Goal: Information Seeking & Learning: Check status

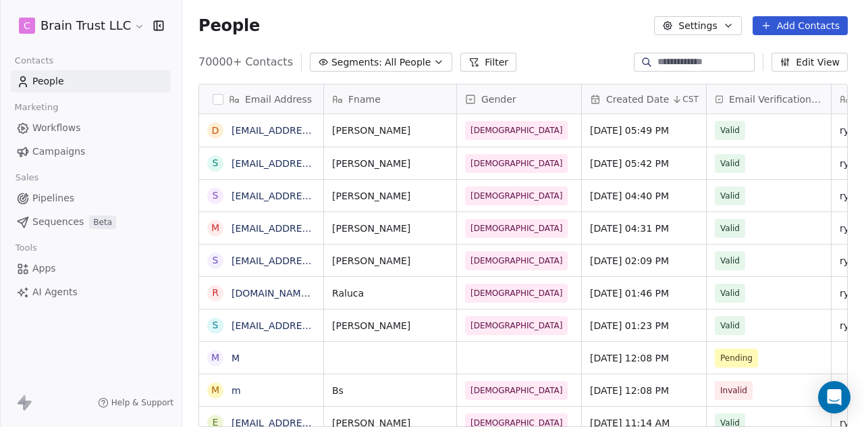
scroll to position [365, 671]
click at [62, 153] on span "Campaigns" at bounding box center [58, 152] width 53 height 14
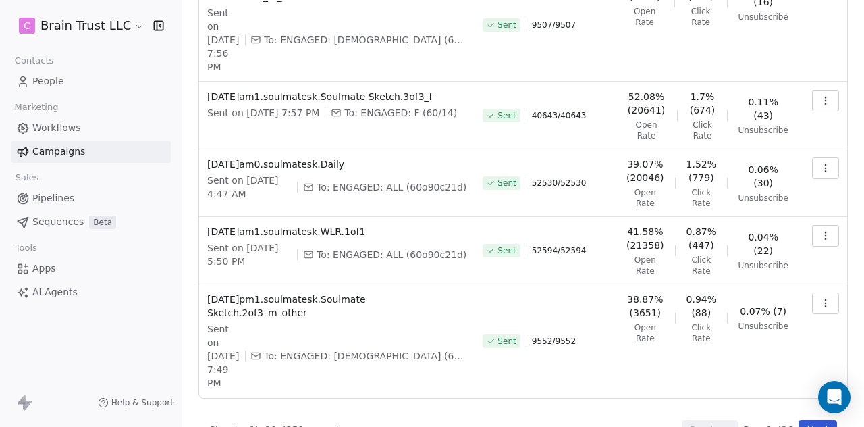
scroll to position [476, 0]
click at [804, 419] on button "Next" at bounding box center [818, 428] width 38 height 19
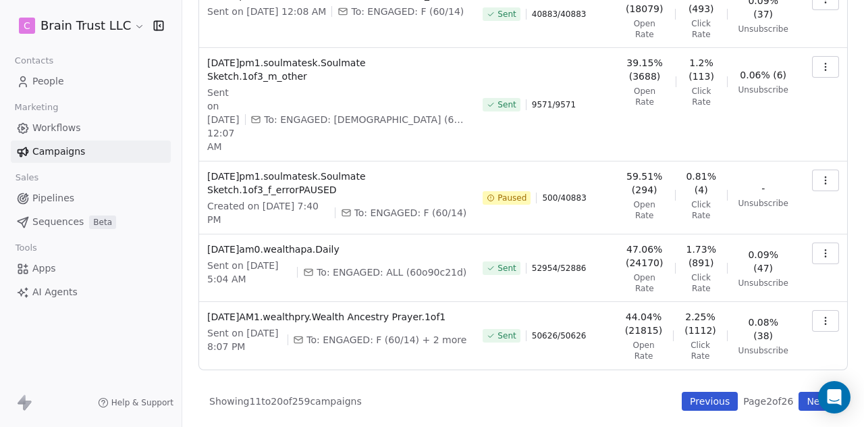
click at [799, 393] on button "Next" at bounding box center [818, 401] width 38 height 19
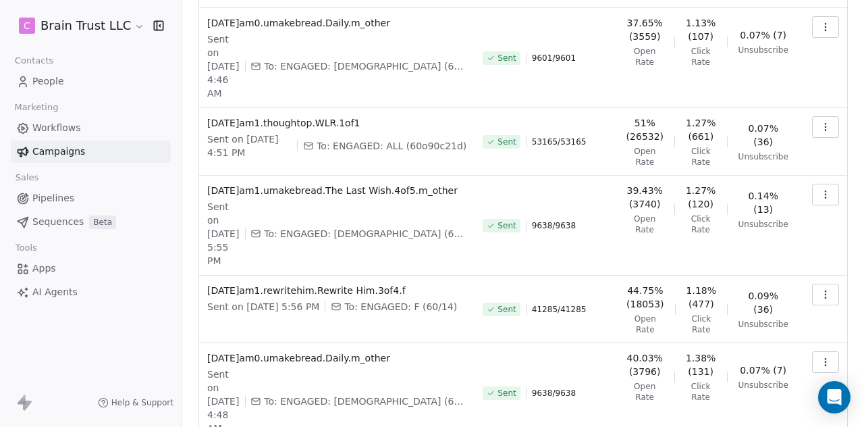
scroll to position [522, 0]
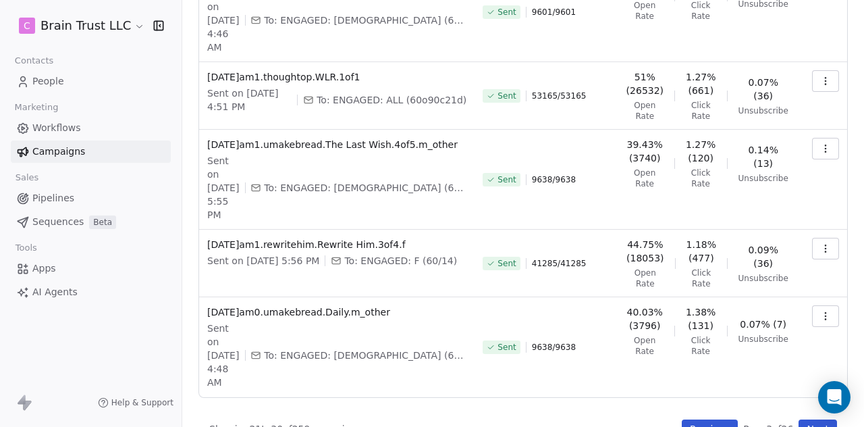
click at [706, 419] on button "Previous" at bounding box center [710, 428] width 56 height 19
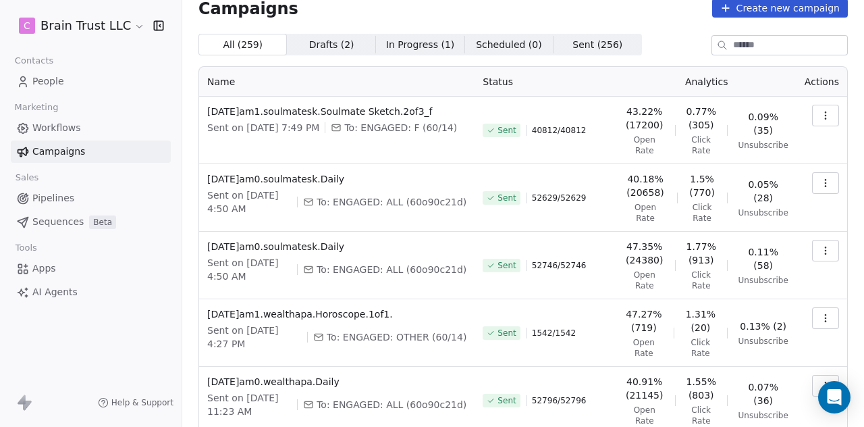
scroll to position [0, 0]
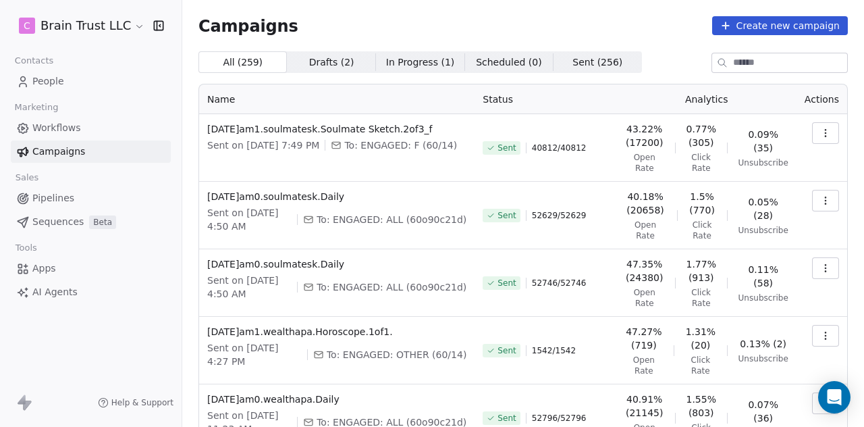
click at [821, 199] on icon "button" at bounding box center [826, 200] width 11 height 11
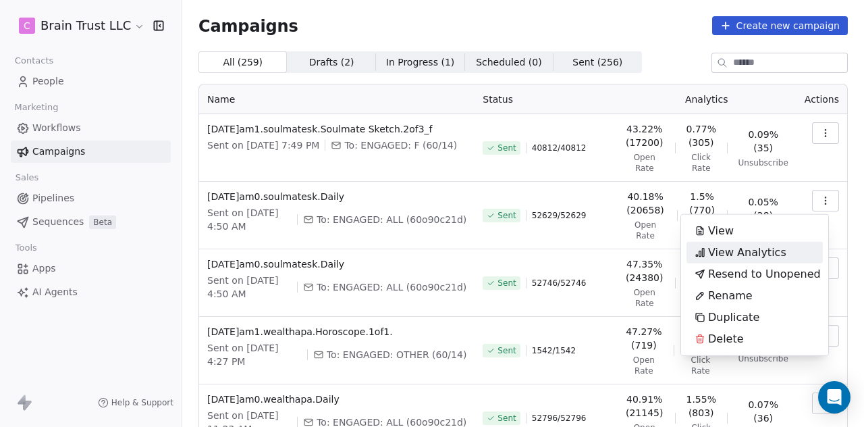
click at [775, 249] on span "View Analytics" at bounding box center [747, 252] width 78 height 16
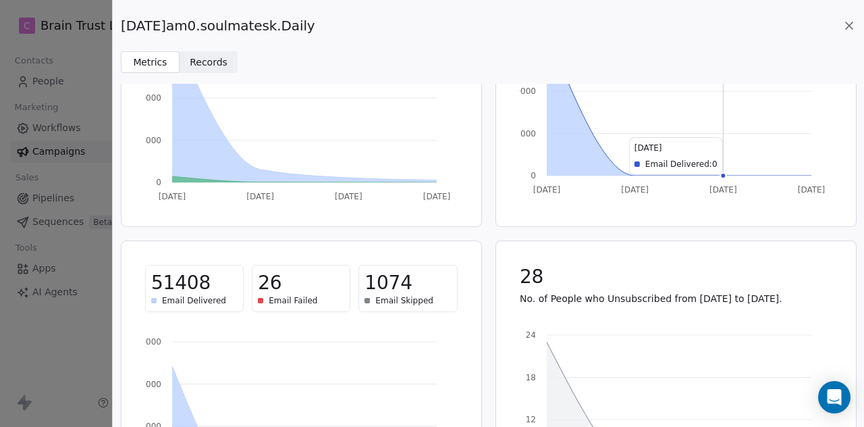
scroll to position [180, 0]
click at [848, 19] on icon at bounding box center [850, 26] width 14 height 14
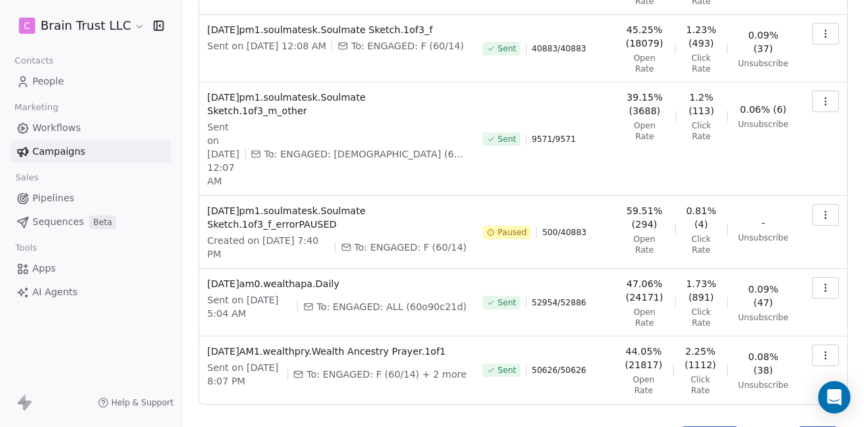
scroll to position [476, 0]
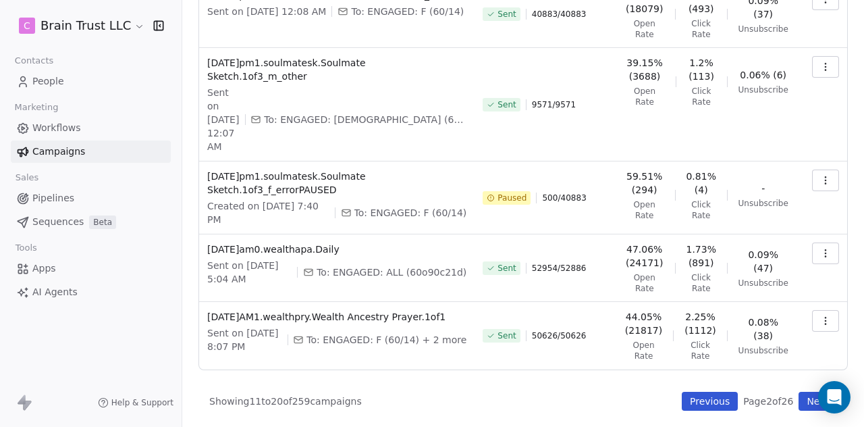
click at [700, 400] on button "Previous" at bounding box center [710, 401] width 56 height 19
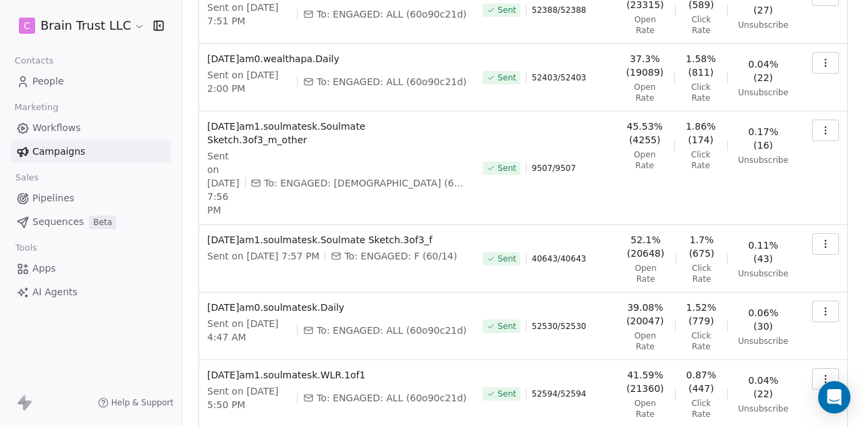
scroll to position [332, 0]
click at [822, 369] on button "button" at bounding box center [825, 380] width 27 height 22
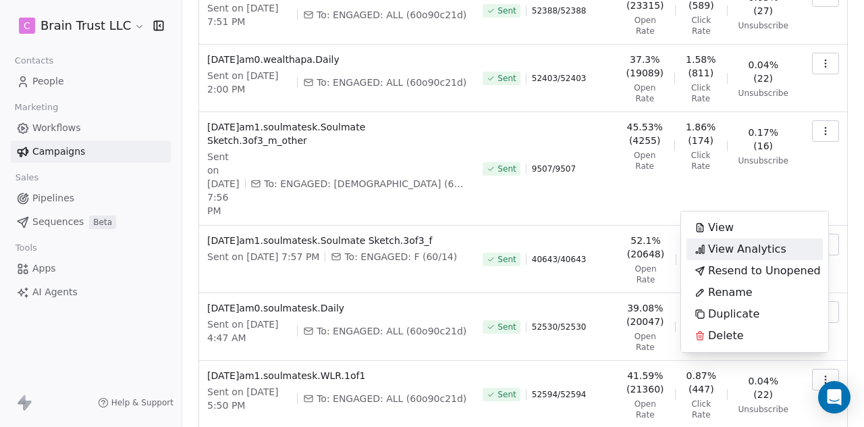
click at [747, 245] on span "View Analytics" at bounding box center [747, 249] width 78 height 16
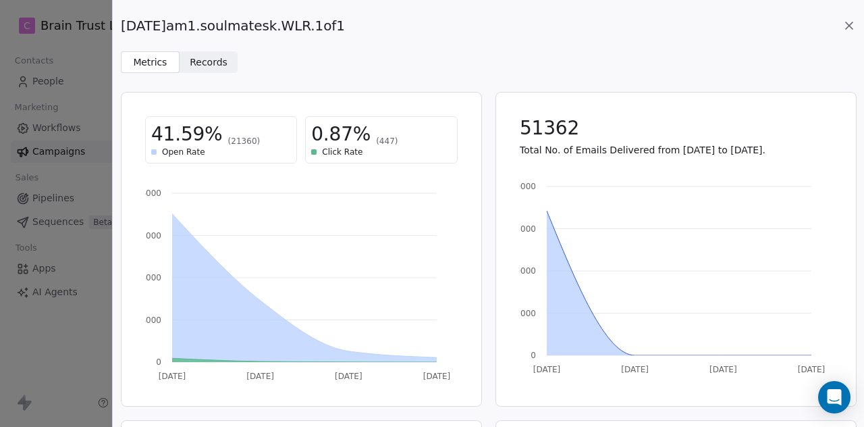
drag, startPoint x: 351, startPoint y: 25, endPoint x: 123, endPoint y: 25, distance: 228.3
click at [123, 25] on div "[DATE]am1.soulmatesk.WLR.1of1" at bounding box center [488, 25] width 735 height 19
copy span "[DATE]am1.soulmatesk.WLR.1of1"
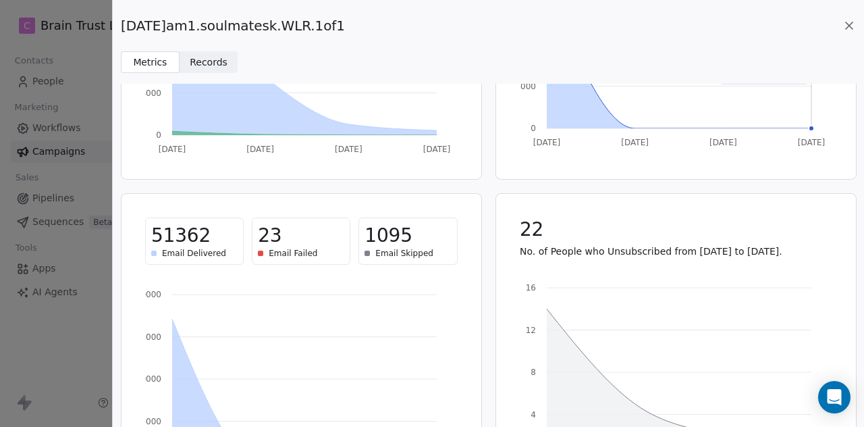
scroll to position [228, 0]
click at [850, 21] on icon at bounding box center [850, 26] width 14 height 14
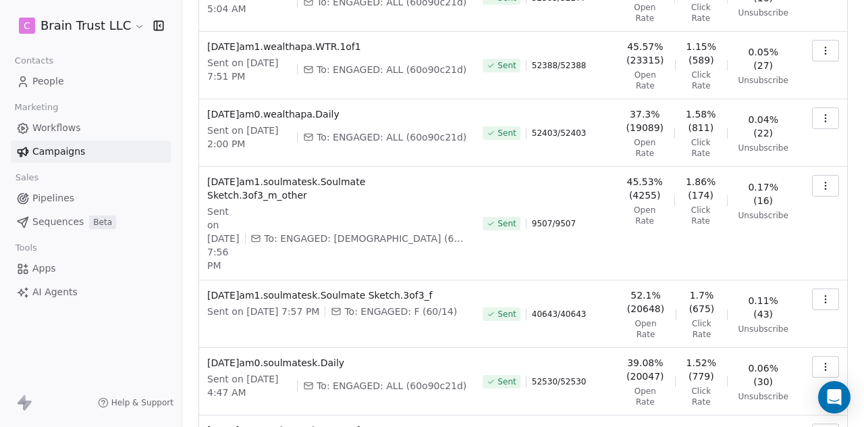
scroll to position [276, 0]
click at [821, 363] on icon "button" at bounding box center [826, 368] width 11 height 11
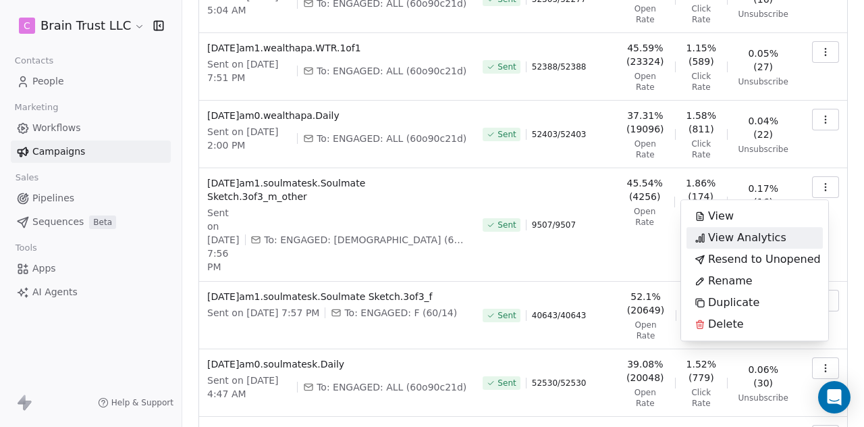
click at [751, 241] on span "View Analytics" at bounding box center [747, 238] width 78 height 16
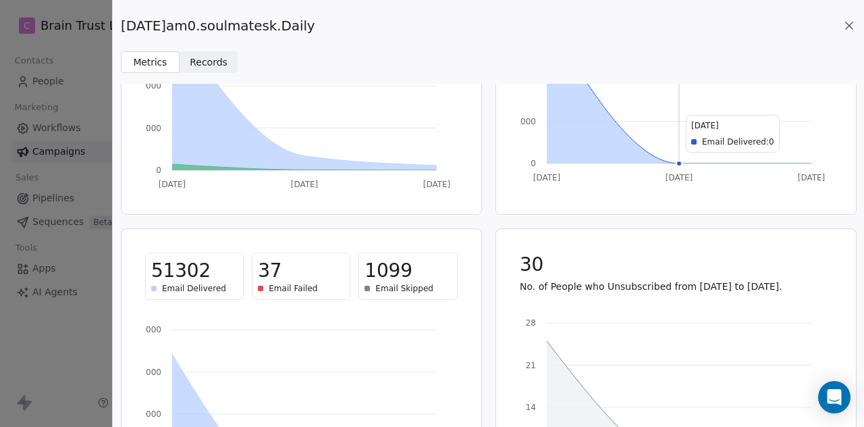
scroll to position [193, 0]
click at [849, 23] on icon at bounding box center [850, 26] width 14 height 14
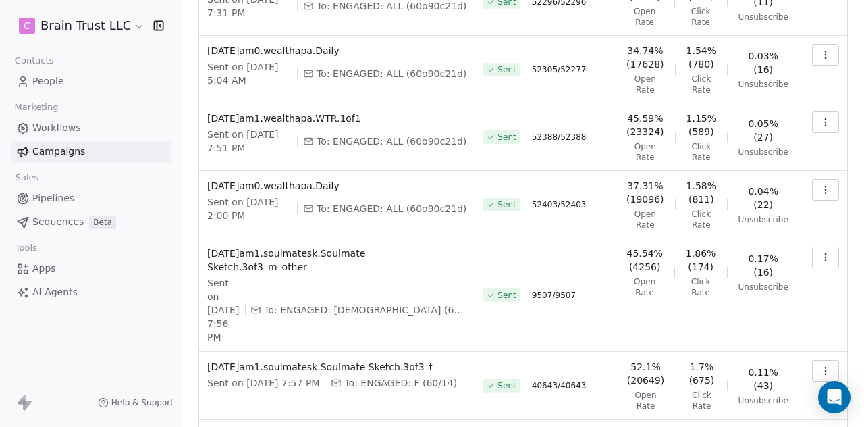
scroll to position [200, 0]
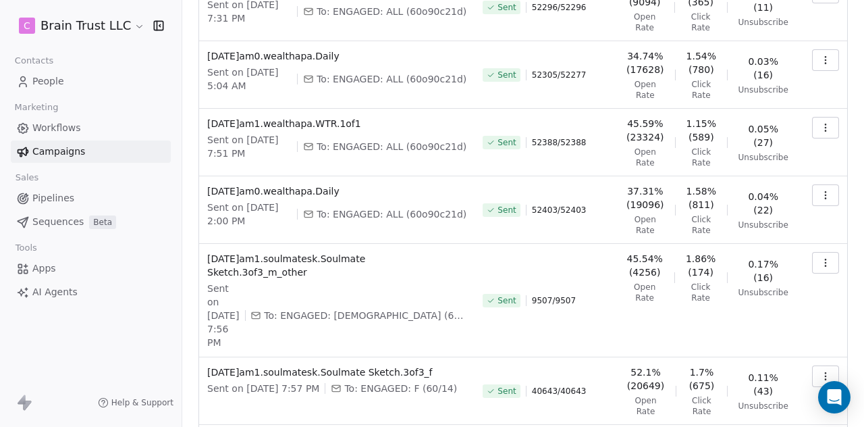
click at [824, 365] on button "button" at bounding box center [825, 376] width 27 height 22
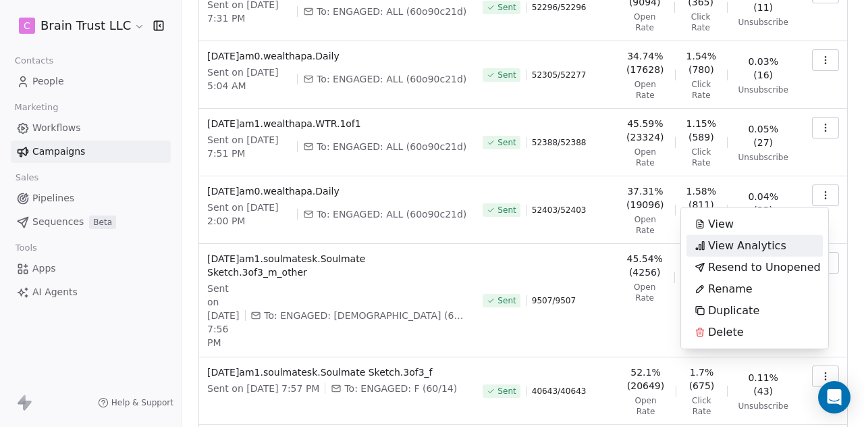
click at [771, 242] on span "View Analytics" at bounding box center [747, 246] width 78 height 16
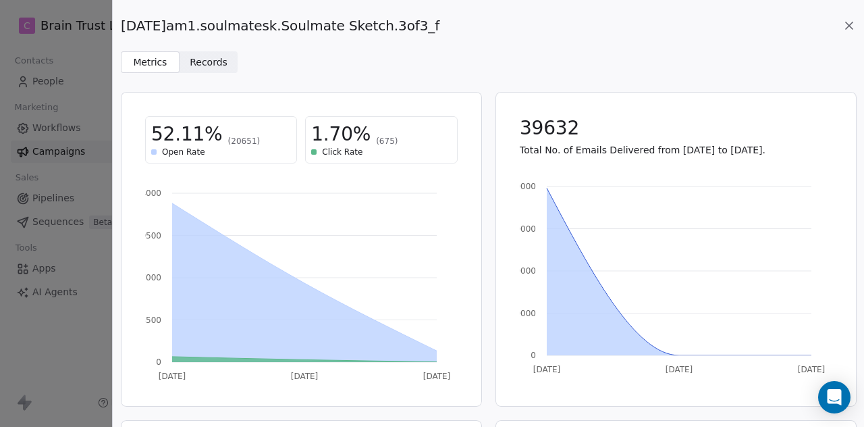
drag, startPoint x: 438, startPoint y: 26, endPoint x: 122, endPoint y: 28, distance: 316.7
click at [122, 28] on span "[DATE]am1.soulmatesk.Soulmate Sketch.3of3_f" at bounding box center [280, 25] width 319 height 19
copy span "[DATE]am1.soulmatesk.Soulmate Sketch.3of3_f"
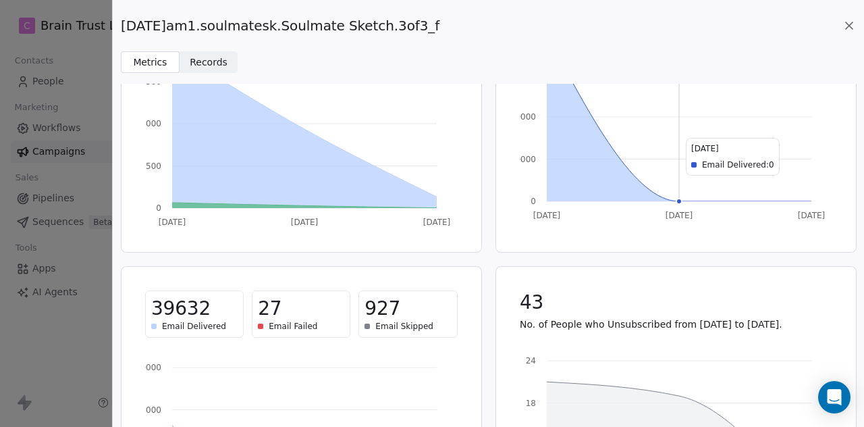
scroll to position [163, 0]
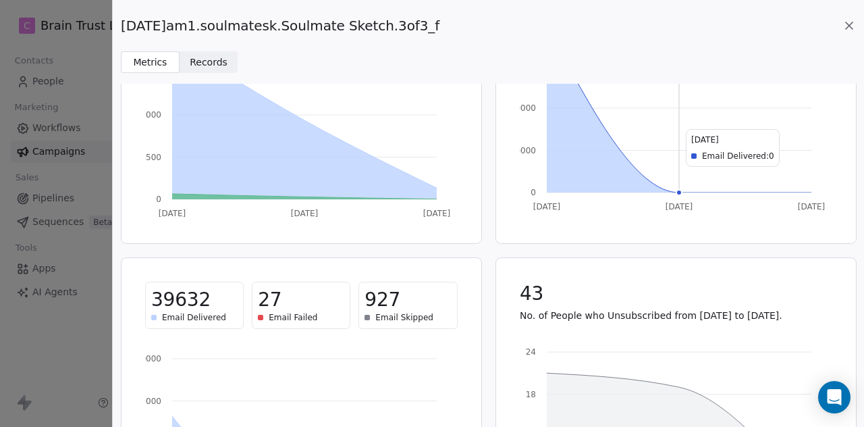
click at [851, 26] on icon at bounding box center [850, 26] width 14 height 14
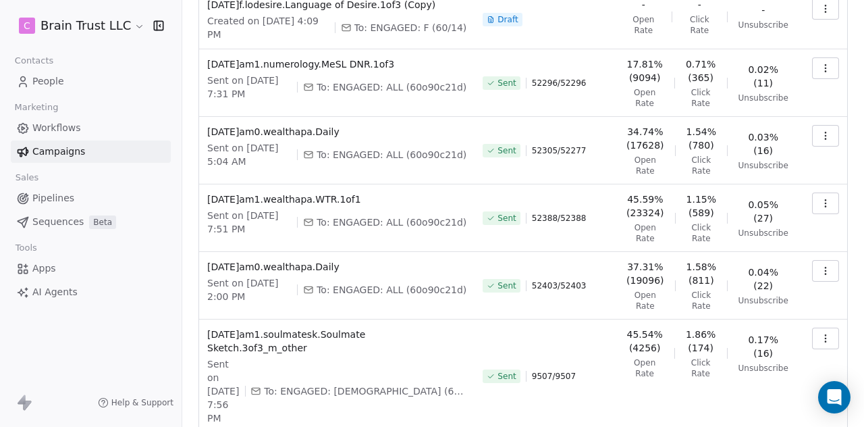
scroll to position [124, 0]
click at [821, 338] on icon "button" at bounding box center [826, 339] width 11 height 11
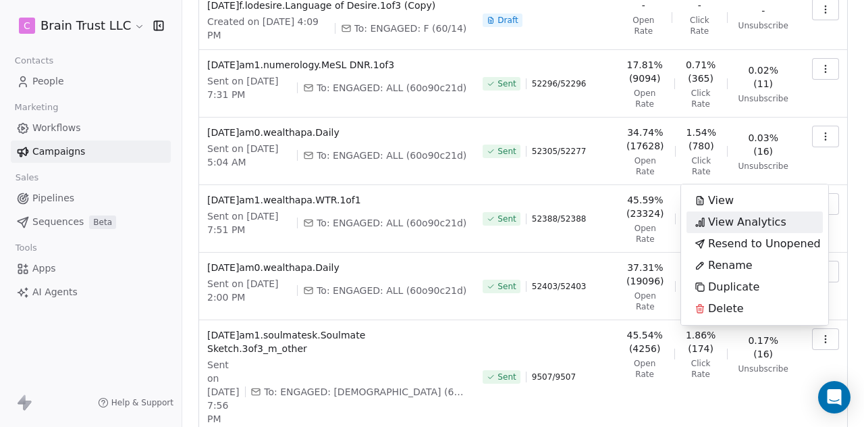
click at [777, 223] on span "View Analytics" at bounding box center [747, 222] width 78 height 16
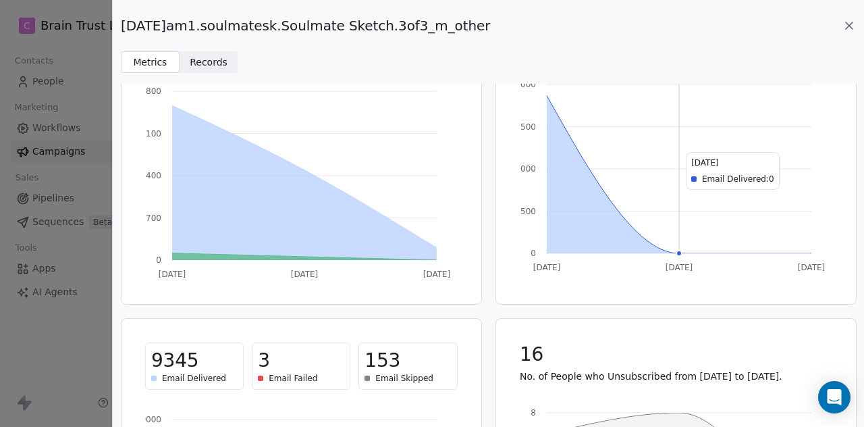
scroll to position [103, 0]
drag, startPoint x: 496, startPoint y: 23, endPoint x: 124, endPoint y: 19, distance: 371.5
click at [124, 19] on div "[DATE]am1.soulmatesk.Soulmate Sketch.3of3_m_other" at bounding box center [488, 25] width 735 height 19
copy span "[DATE]am1.soulmatesk.Soulmate Sketch.3of3_m_other"
click at [849, 25] on icon at bounding box center [849, 25] width 7 height 7
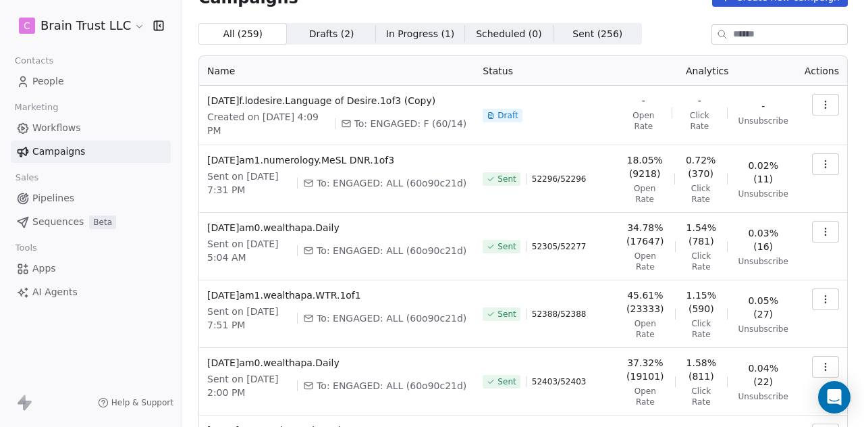
scroll to position [28, 0]
click at [821, 365] on icon "button" at bounding box center [826, 367] width 11 height 11
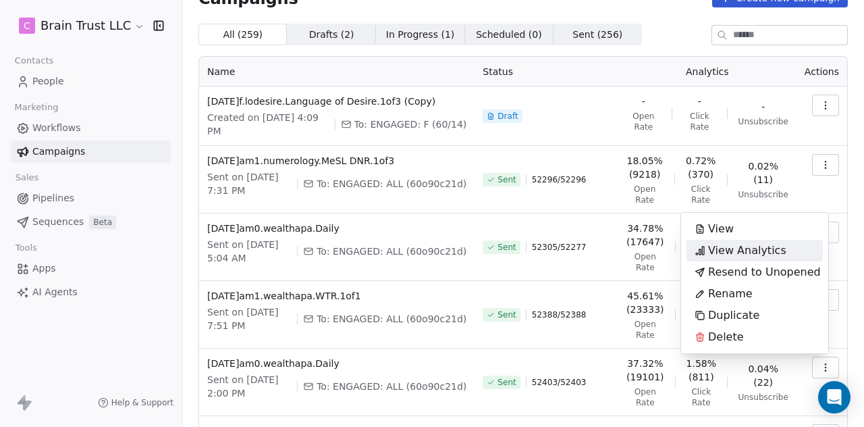
click at [770, 249] on span "View Analytics" at bounding box center [747, 250] width 78 height 16
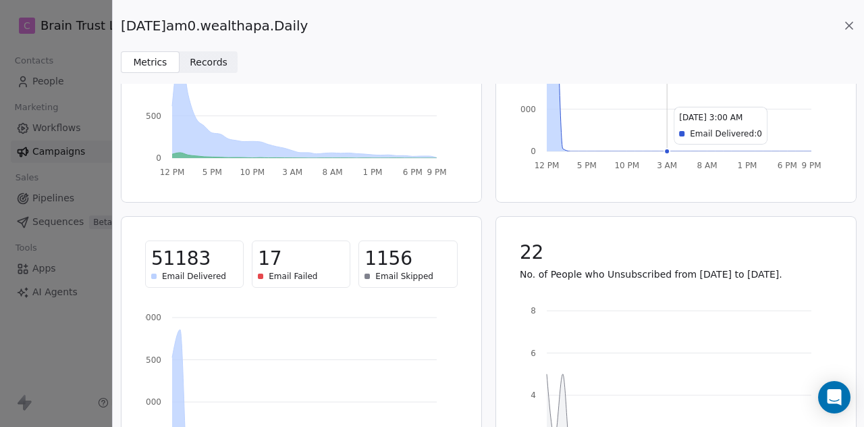
scroll to position [207, 0]
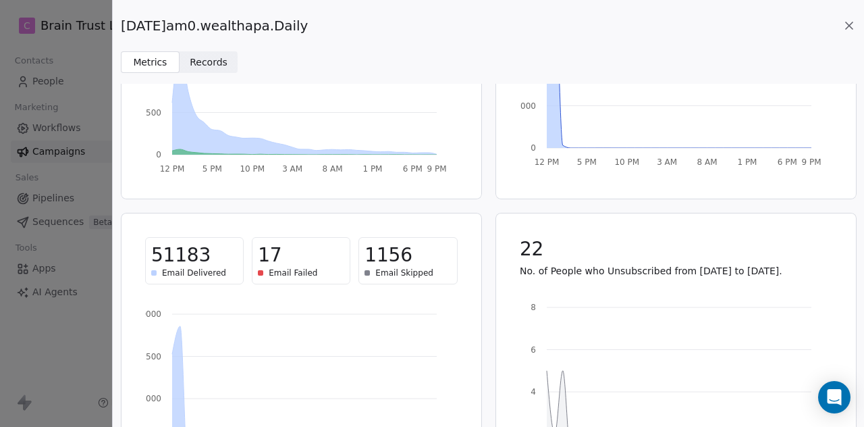
click at [851, 26] on icon at bounding box center [849, 25] width 7 height 7
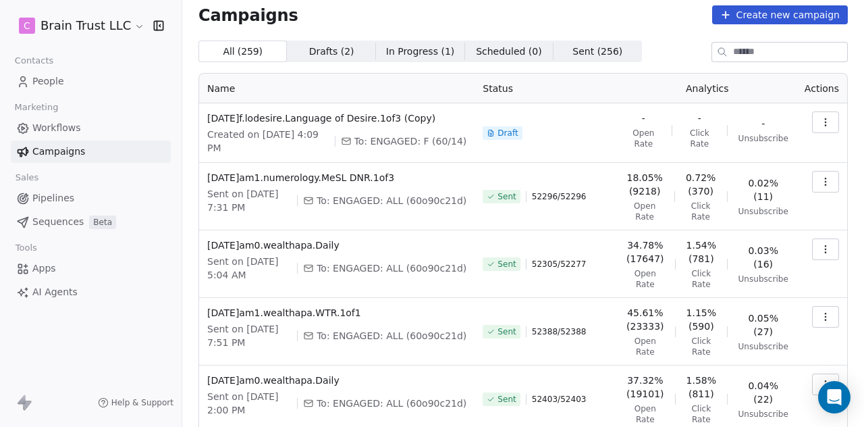
scroll to position [0, 0]
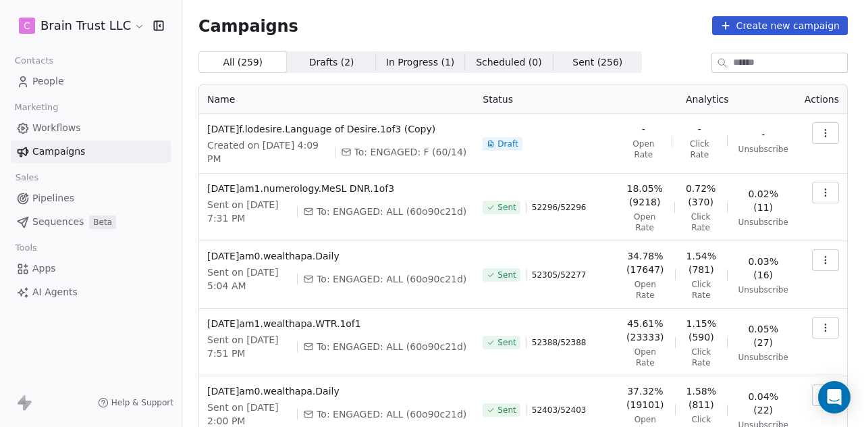
click at [821, 324] on icon "button" at bounding box center [826, 327] width 11 height 11
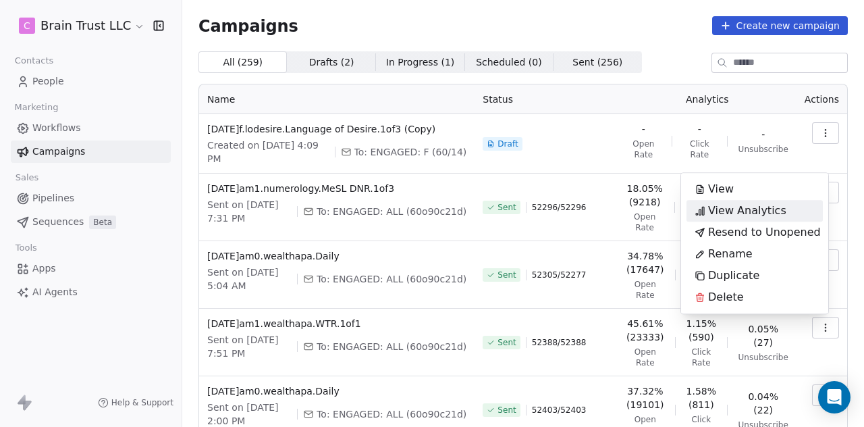
click at [759, 209] on span "View Analytics" at bounding box center [747, 211] width 78 height 16
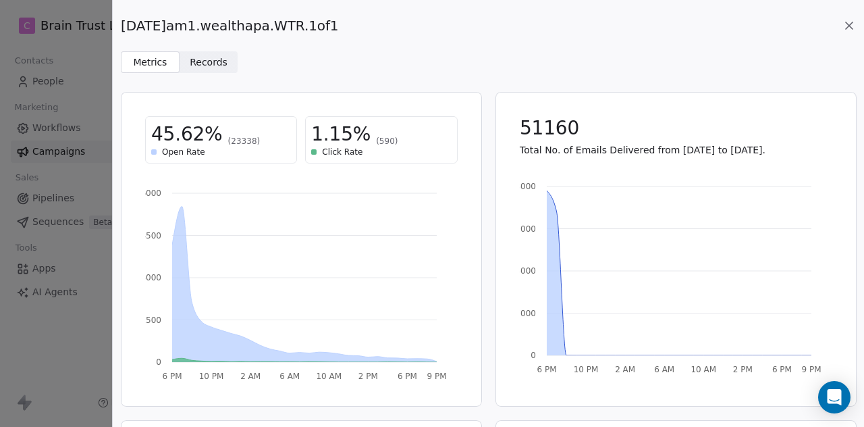
drag, startPoint x: 342, startPoint y: 19, endPoint x: 122, endPoint y: 20, distance: 220.2
click at [122, 20] on div "[DATE]am1.wealthapa.WTR.1of1" at bounding box center [488, 25] width 735 height 19
copy span "[DATE]am1.wealthapa.WTR.1of1"
click at [850, 26] on icon at bounding box center [849, 25] width 7 height 7
